Goal: Book appointment/travel/reservation

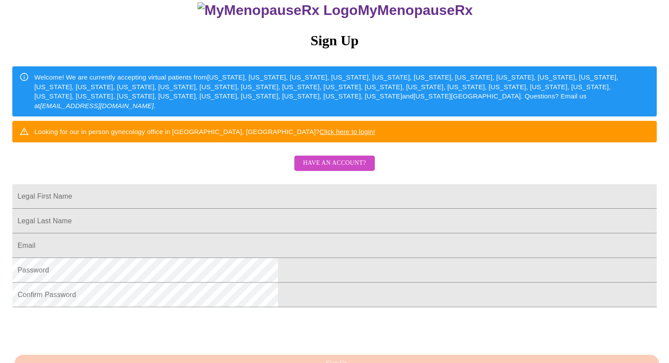
click at [338, 169] on span "Have an account?" at bounding box center [334, 163] width 63 height 11
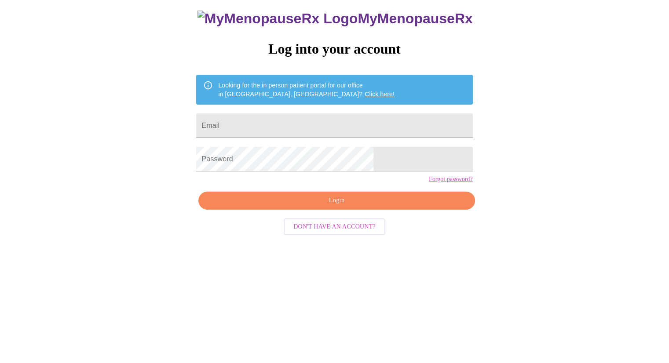
scroll to position [9, 0]
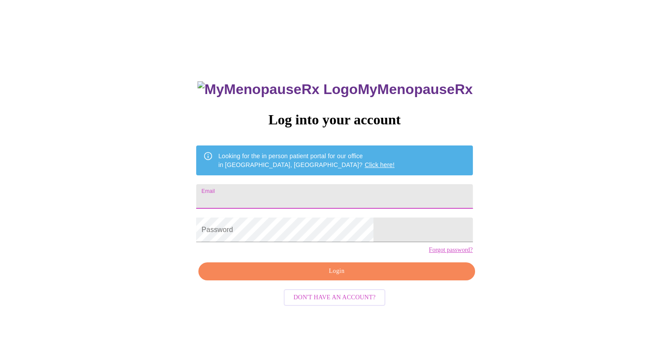
click at [311, 196] on input "Email" at bounding box center [334, 196] width 276 height 25
type input "[EMAIL_ADDRESS][DOMAIN_NAME]"
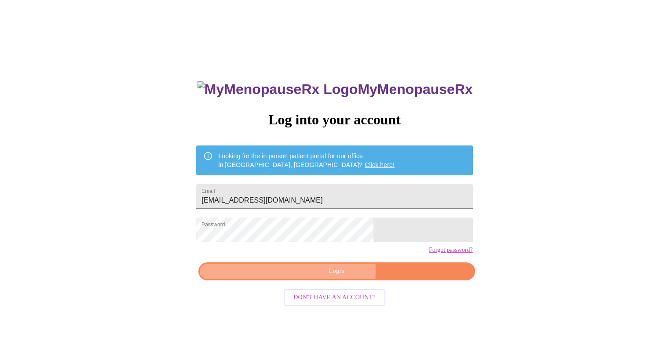
click at [320, 277] on span "Login" at bounding box center [337, 271] width 256 height 11
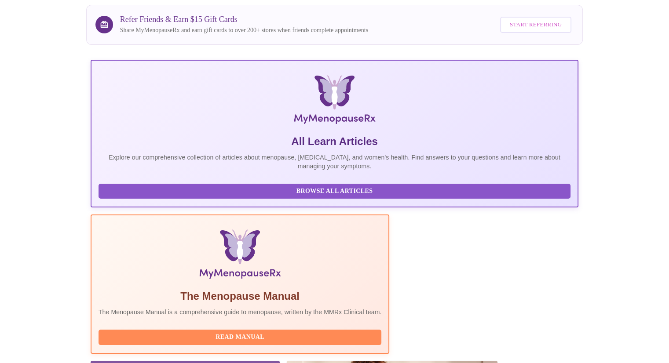
scroll to position [117, 0]
